Goal: Task Accomplishment & Management: Complete application form

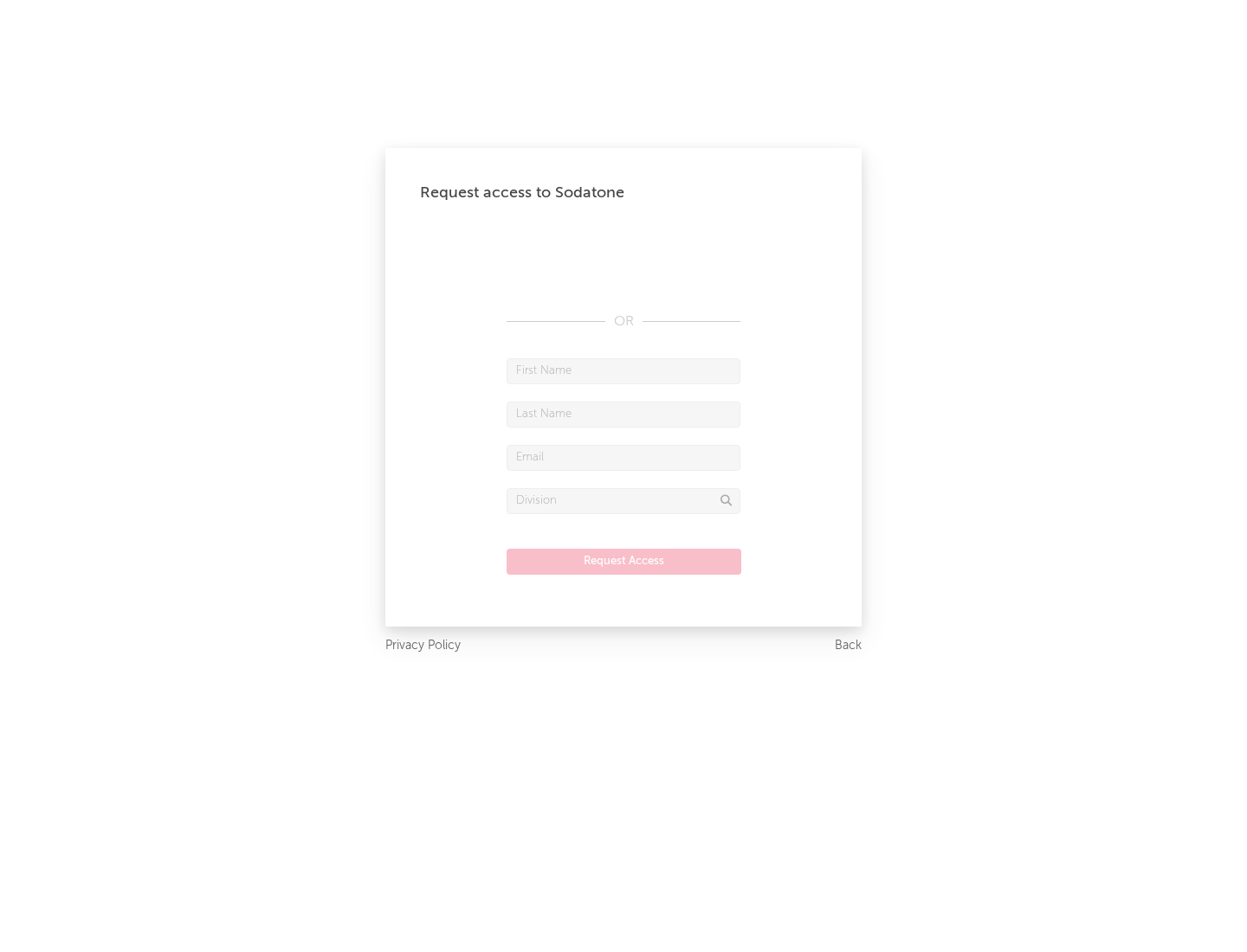
click at [623, 371] on input "text" at bounding box center [623, 371] width 234 height 26
type input "[PERSON_NAME]"
click at [623, 414] on input "text" at bounding box center [623, 415] width 234 height 26
type input "[PERSON_NAME]"
click at [623, 458] on input "text" at bounding box center [623, 458] width 234 height 26
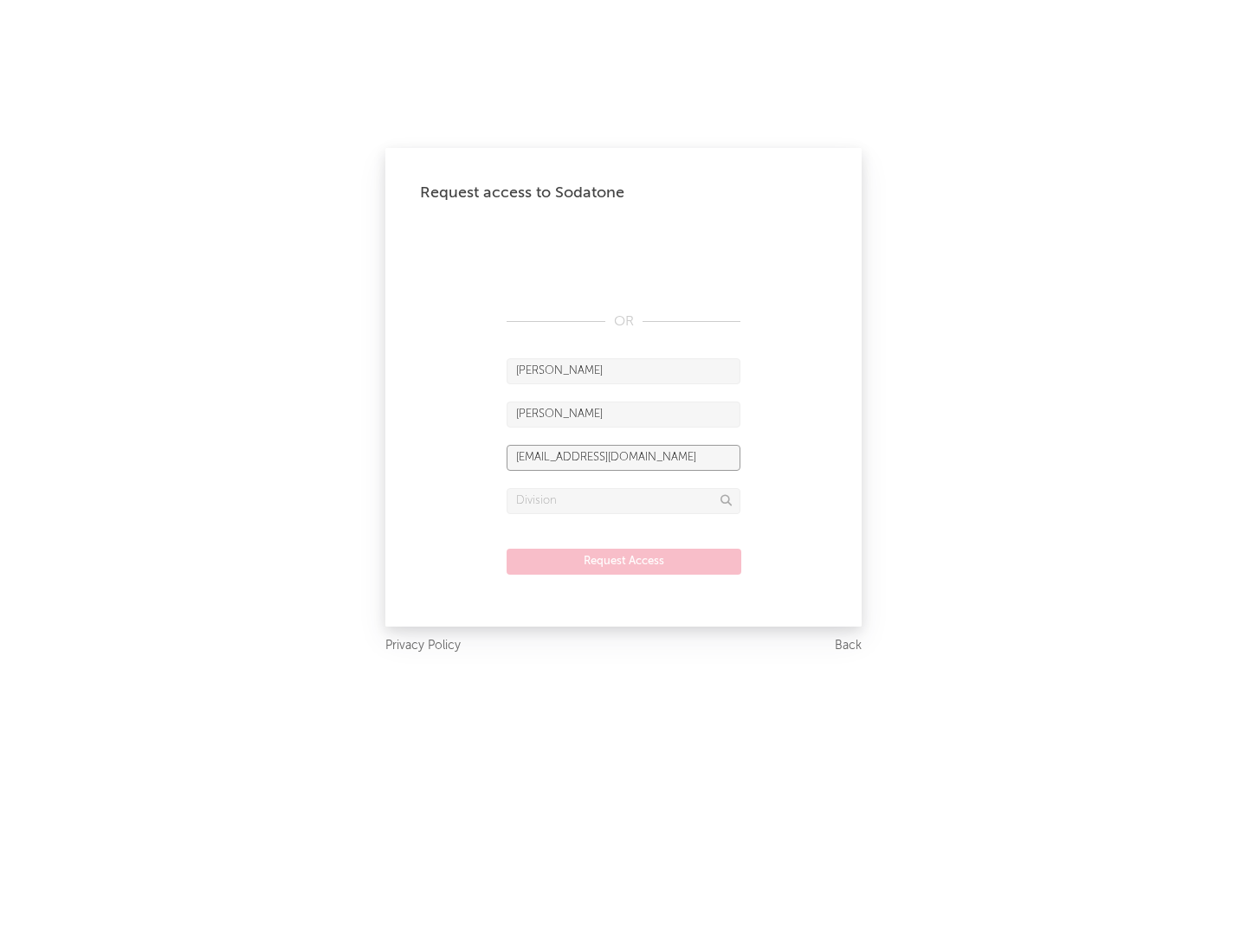
type input "[EMAIL_ADDRESS][DOMAIN_NAME]"
click at [623, 500] on input "text" at bounding box center [623, 501] width 234 height 26
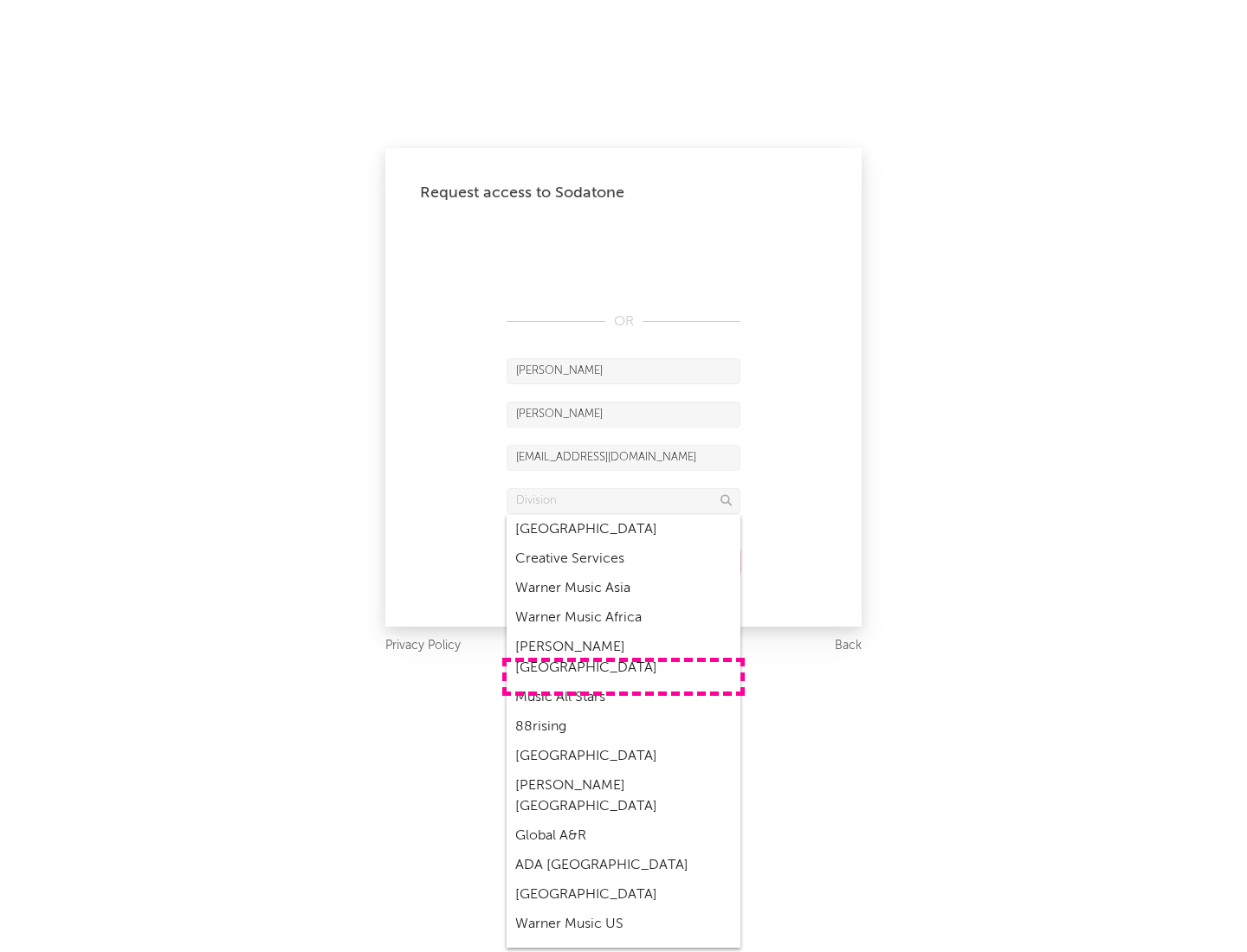
click at [623, 683] on div "Music All Stars" at bounding box center [623, 698] width 234 height 29
type input "Music All Stars"
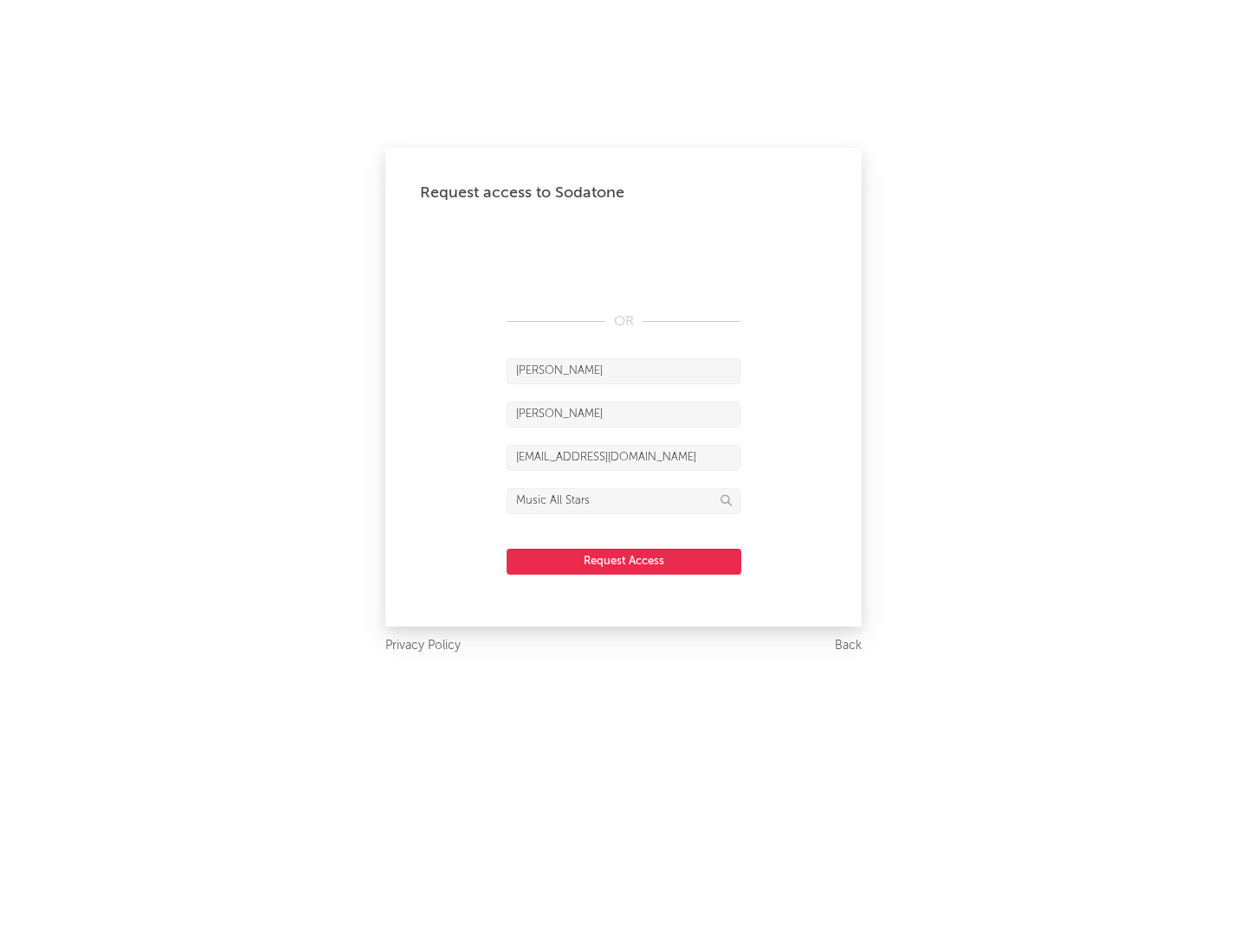
click at [623, 561] on button "Request Access" at bounding box center [623, 562] width 235 height 26
